Goal: Entertainment & Leisure: Consume media (video, audio)

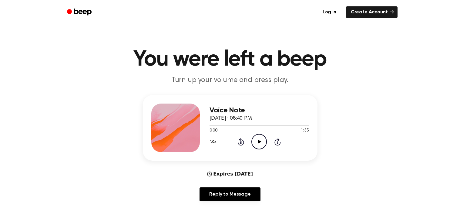
click at [264, 145] on icon "Play Audio" at bounding box center [258, 141] width 15 height 15
click at [237, 143] on icon "Rewind 5 seconds" at bounding box center [240, 142] width 7 height 8
click at [238, 143] on icon "Rewind 5 seconds" at bounding box center [240, 142] width 7 height 8
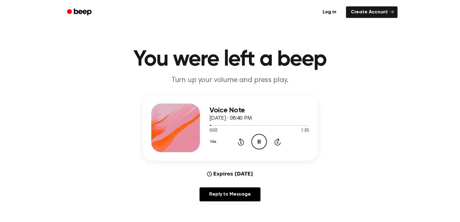
click at [259, 140] on icon "Pause Audio" at bounding box center [258, 141] width 15 height 15
click at [262, 138] on icon "Play Audio" at bounding box center [258, 141] width 15 height 15
click at [266, 142] on icon "Pause Audio" at bounding box center [258, 141] width 15 height 15
click at [242, 144] on icon "Rewind 5 seconds" at bounding box center [240, 142] width 7 height 8
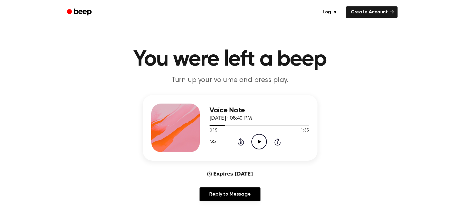
click at [258, 144] on icon "Play Audio" at bounding box center [258, 141] width 15 height 15
drag, startPoint x: 258, startPoint y: 144, endPoint x: 249, endPoint y: 142, distance: 9.0
click at [249, 142] on div "1.0x Rewind 5 seconds Pause Audio Skip 5 seconds" at bounding box center [259, 141] width 99 height 15
click at [235, 144] on div "1.0x Rewind 5 seconds Pause Audio Skip 5 seconds" at bounding box center [259, 141] width 99 height 15
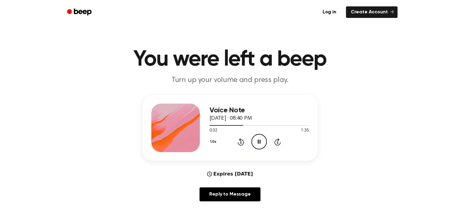
click at [241, 145] on icon at bounding box center [241, 141] width 6 height 7
click at [257, 142] on icon "Pause Audio" at bounding box center [258, 141] width 15 height 15
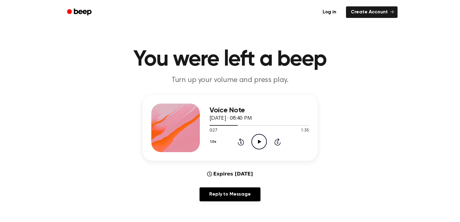
click at [257, 142] on icon "Play Audio" at bounding box center [258, 141] width 15 height 15
click at [257, 142] on icon "Pause Audio" at bounding box center [258, 141] width 15 height 15
click at [257, 144] on icon "Play Audio" at bounding box center [258, 141] width 15 height 15
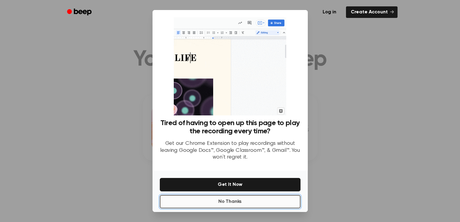
click at [263, 199] on button "No Thanks" at bounding box center [230, 201] width 141 height 13
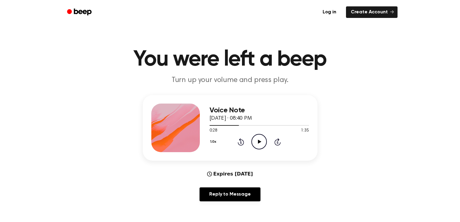
click at [258, 138] on icon "Play Audio" at bounding box center [258, 141] width 15 height 15
click at [241, 142] on icon at bounding box center [241, 142] width 2 height 2
click at [245, 139] on div "1.0x Rewind 5 seconds Pause Audio Skip 5 seconds" at bounding box center [259, 141] width 99 height 15
click at [240, 148] on div "1.0x Rewind 5 seconds Pause Audio Skip 5 seconds" at bounding box center [259, 141] width 99 height 15
click at [240, 140] on icon at bounding box center [241, 141] width 6 height 7
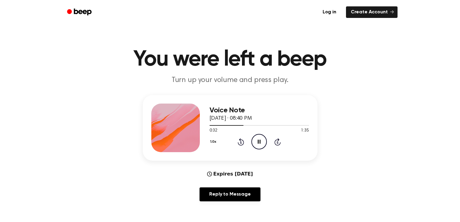
click at [240, 140] on icon at bounding box center [241, 141] width 6 height 7
click at [224, 141] on div "1.0x Rewind 5 seconds Pause Audio Skip 5 seconds" at bounding box center [259, 141] width 99 height 15
click at [213, 141] on button "1.0x" at bounding box center [214, 141] width 9 height 10
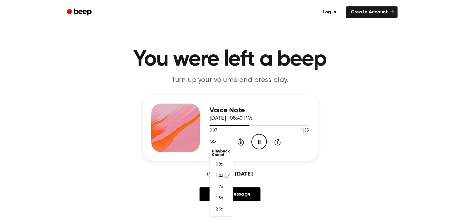
click at [218, 211] on span "2.0x" at bounding box center [220, 209] width 8 height 6
click at [242, 150] on div "Voice Note [DATE] · 08:40 PM 0:45 1:35 Your browser does not support the [objec…" at bounding box center [259, 127] width 99 height 49
click at [239, 142] on icon "Rewind 5 seconds" at bounding box center [240, 142] width 7 height 8
click at [240, 142] on icon at bounding box center [241, 142] width 2 height 2
click at [238, 141] on icon "Rewind 5 seconds" at bounding box center [240, 142] width 7 height 8
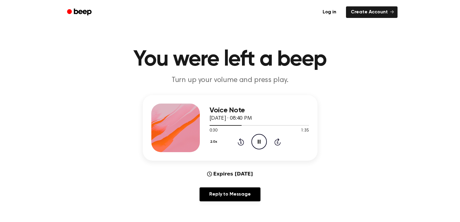
click at [238, 143] on icon at bounding box center [241, 141] width 6 height 7
click at [239, 142] on icon "Rewind 5 seconds" at bounding box center [240, 142] width 7 height 8
click at [241, 142] on icon at bounding box center [241, 142] width 2 height 2
click at [214, 144] on button "2.0x" at bounding box center [215, 141] width 10 height 10
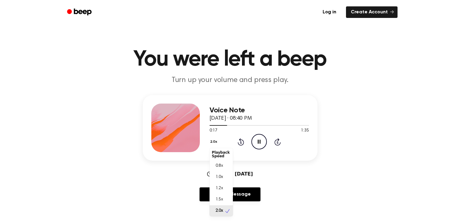
click at [221, 168] on span "0.8x" at bounding box center [220, 166] width 8 height 6
click at [214, 140] on button "0.8x" at bounding box center [215, 141] width 10 height 10
click at [354, 149] on div "Voice Note [DATE] · 08:40 PM 0:25 1:35 Your browser does not support the [objec…" at bounding box center [229, 150] width 445 height 111
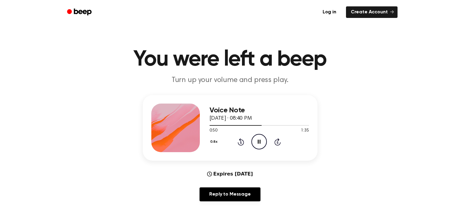
click at [241, 144] on icon "Rewind 5 seconds" at bounding box center [240, 142] width 7 height 8
click at [242, 144] on icon "Rewind 5 seconds" at bounding box center [240, 142] width 7 height 8
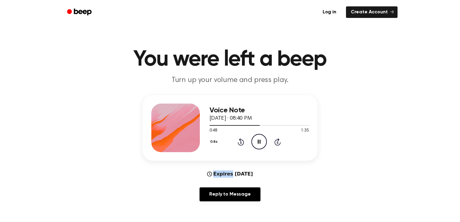
click at [242, 144] on icon "Rewind 5 seconds" at bounding box center [240, 142] width 7 height 8
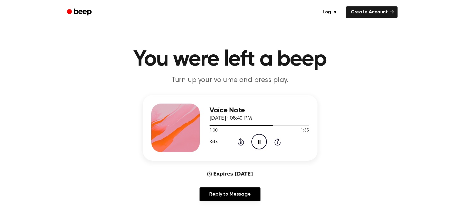
click at [242, 144] on icon "Rewind 5 seconds" at bounding box center [240, 142] width 7 height 8
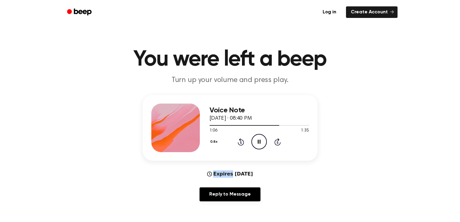
click at [242, 144] on icon "Rewind 5 seconds" at bounding box center [240, 142] width 7 height 8
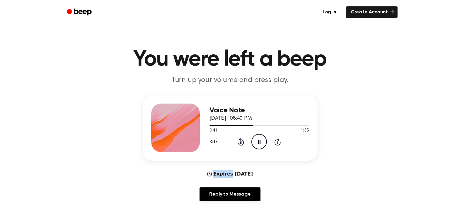
click at [242, 144] on icon "Rewind 5 seconds" at bounding box center [240, 142] width 7 height 8
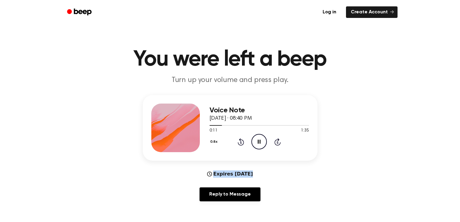
click at [242, 144] on icon "Rewind 5 seconds" at bounding box center [240, 142] width 7 height 8
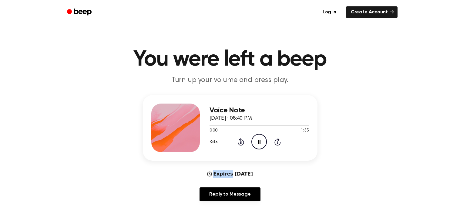
click at [242, 144] on icon "Rewind 5 seconds" at bounding box center [240, 142] width 7 height 8
click at [258, 137] on icon "Pause Audio" at bounding box center [258, 141] width 15 height 15
click at [258, 137] on icon "Play Audio" at bounding box center [258, 141] width 15 height 15
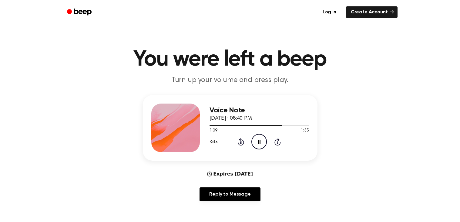
click at [241, 143] on icon "Rewind 5 seconds" at bounding box center [240, 142] width 7 height 8
click at [238, 145] on icon "Rewind 5 seconds" at bounding box center [240, 142] width 7 height 8
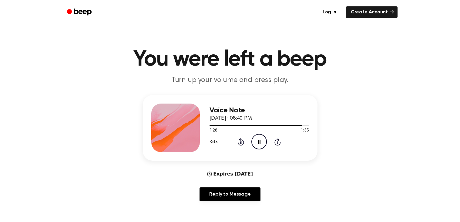
click at [210, 137] on button "0.8x" at bounding box center [215, 141] width 10 height 10
click at [224, 183] on div "1.0x" at bounding box center [221, 178] width 23 height 11
click at [211, 140] on button "1.0x" at bounding box center [214, 141] width 9 height 10
click at [219, 190] on span "1.2x" at bounding box center [220, 189] width 8 height 6
click at [216, 143] on button "1.2x" at bounding box center [214, 141] width 9 height 10
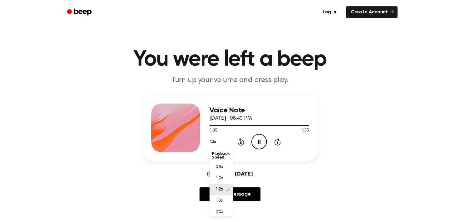
click at [217, 179] on span "1.0x" at bounding box center [220, 178] width 8 height 6
